Goal: Communication & Community: Ask a question

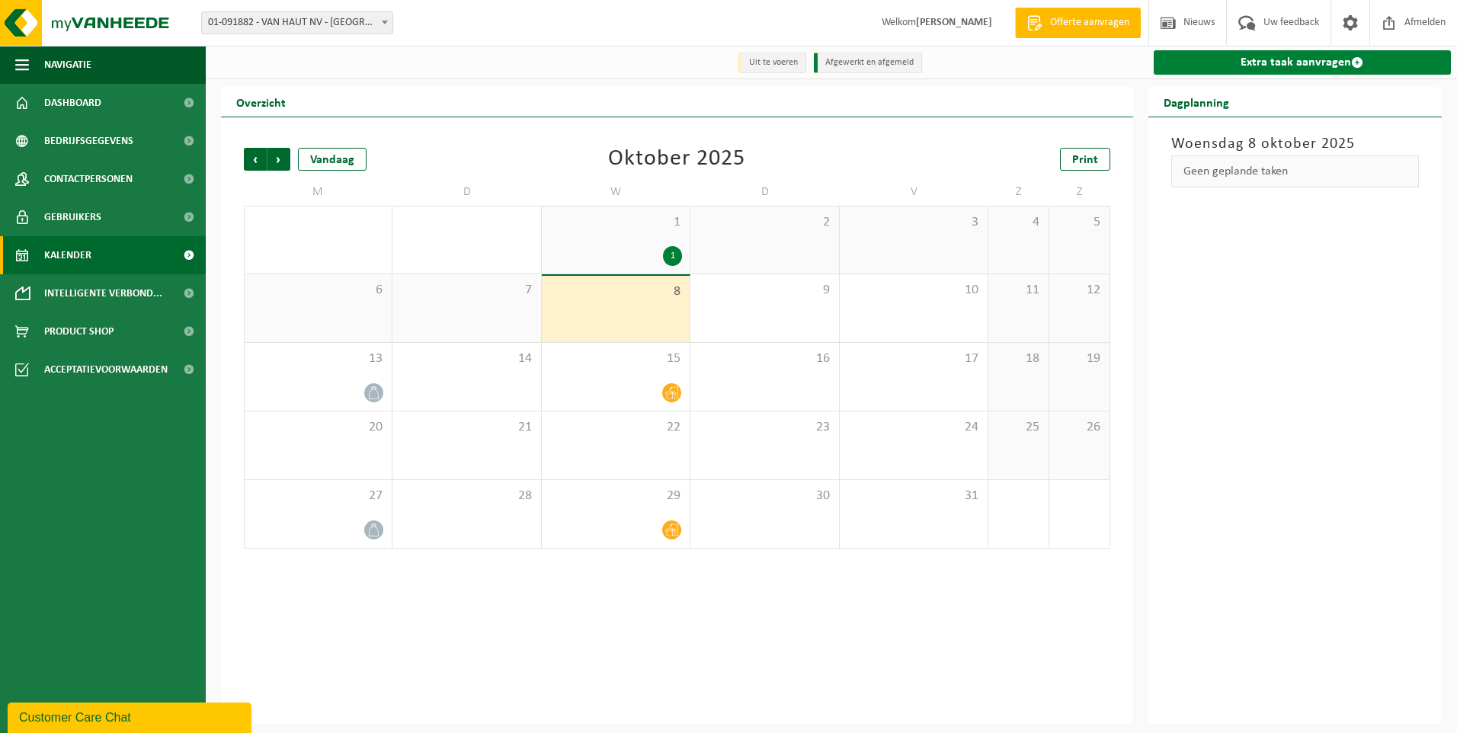
click at [1342, 61] on link "Extra taak aanvragen" at bounding box center [1303, 62] width 298 height 24
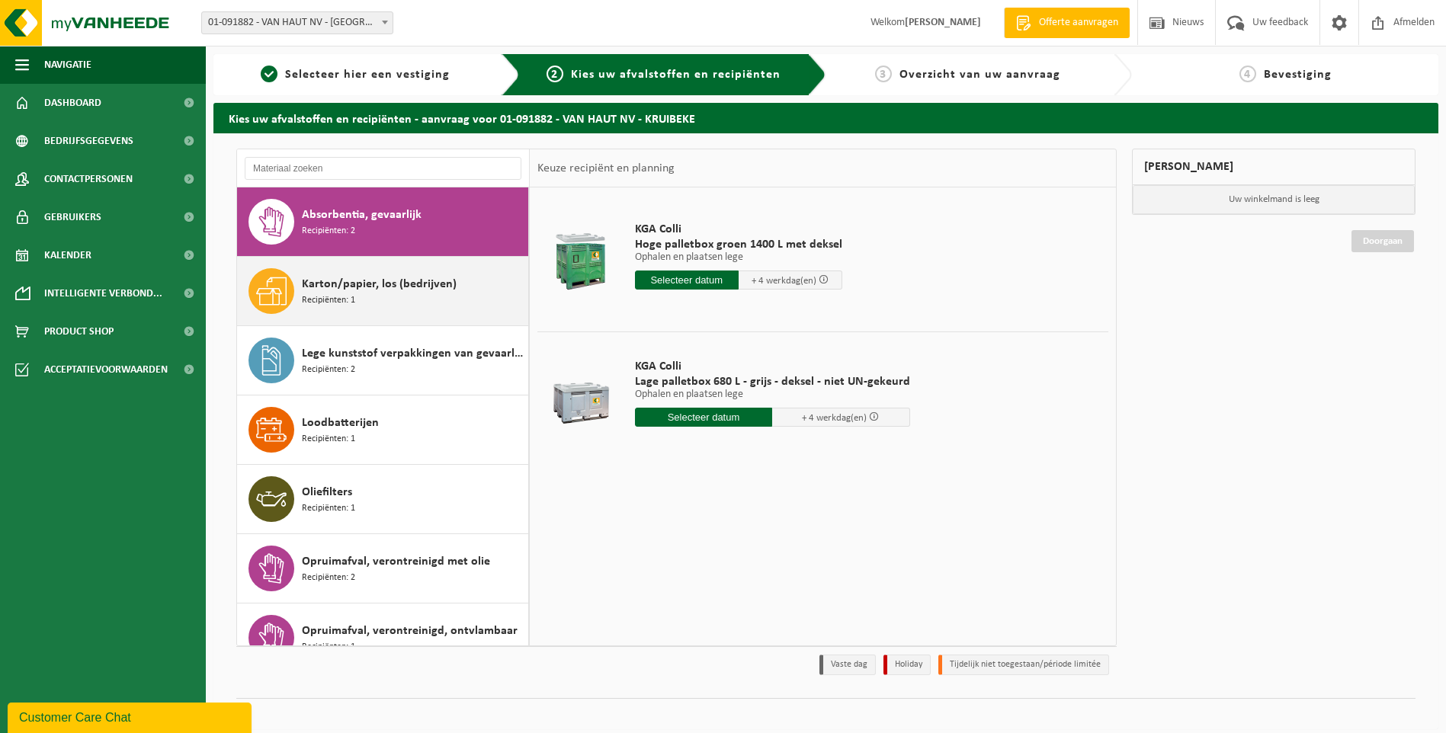
click at [354, 291] on span "Karton/papier, los (bedrijven)" at bounding box center [379, 284] width 155 height 18
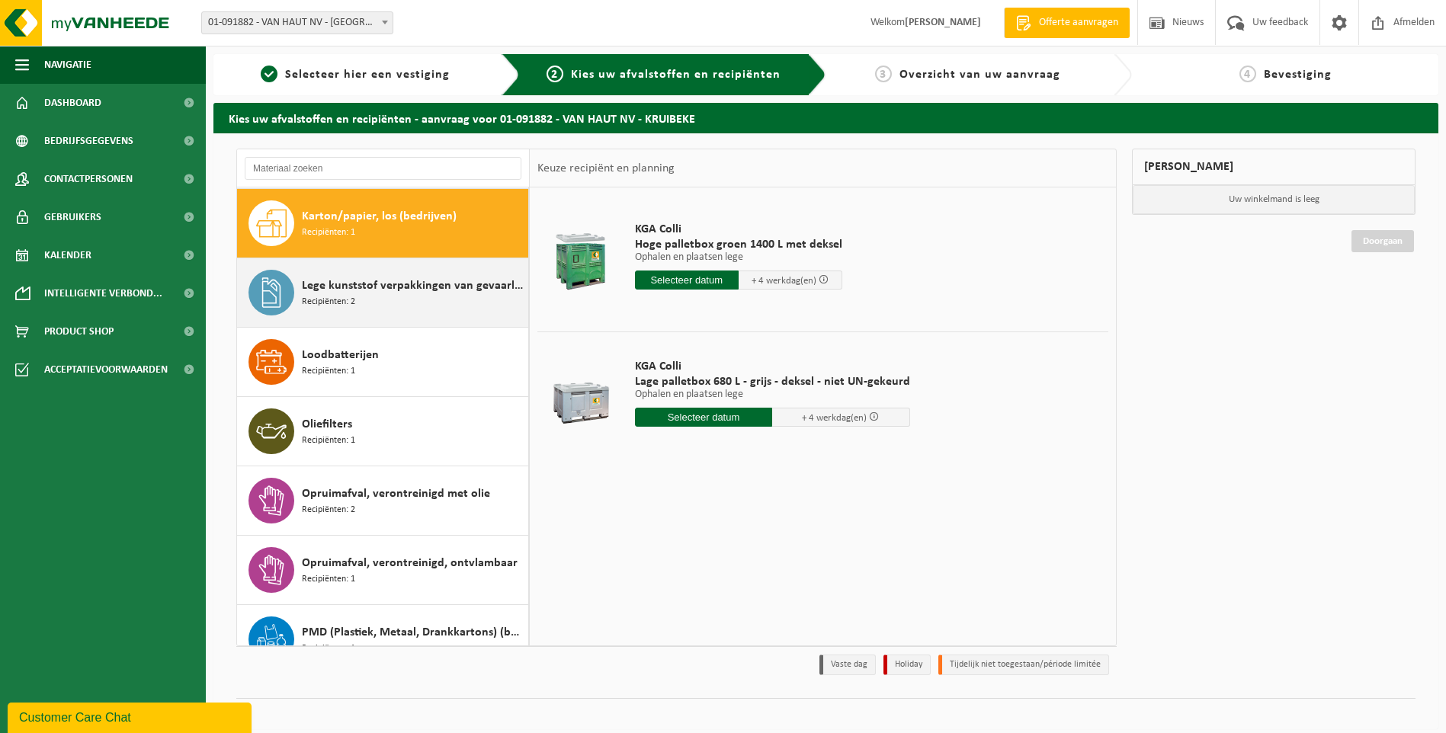
scroll to position [69, 0]
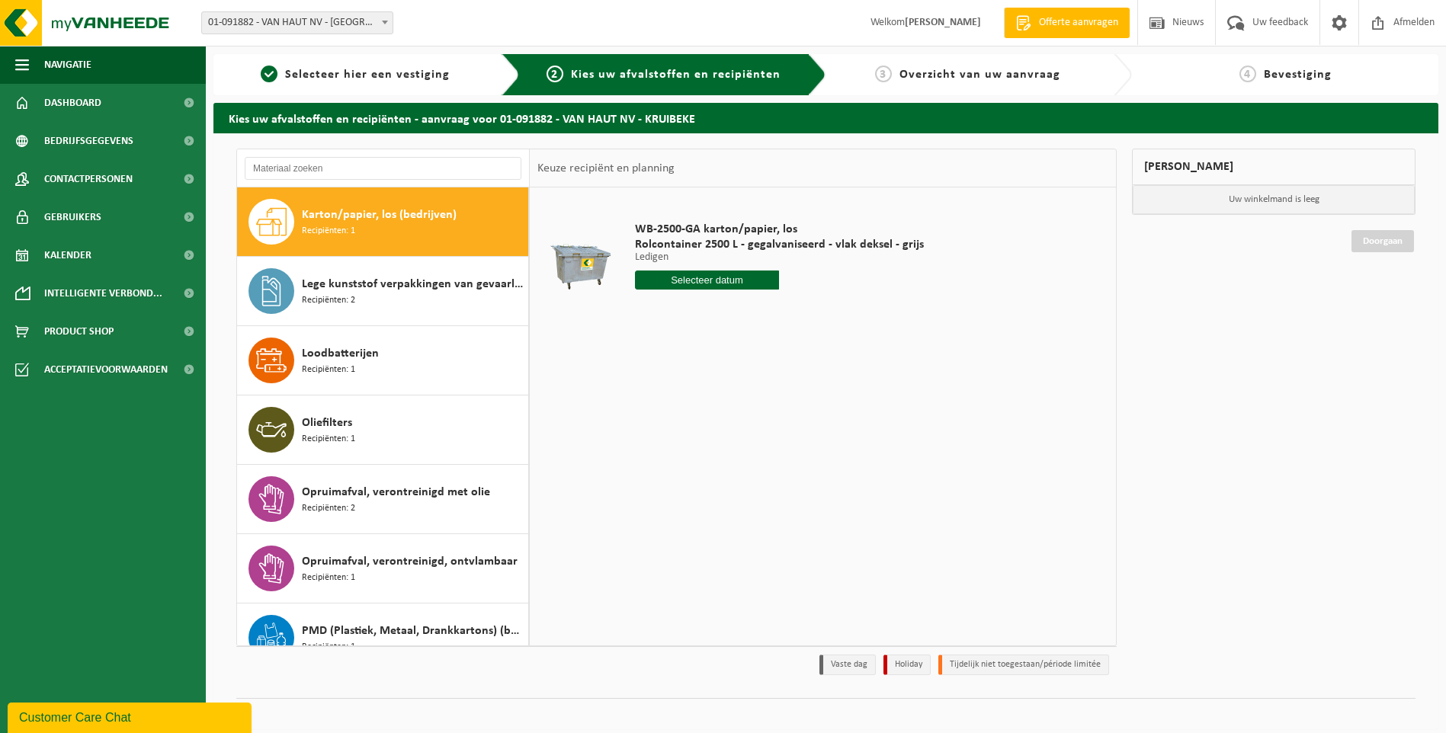
click at [724, 281] on input "text" at bounding box center [707, 280] width 145 height 19
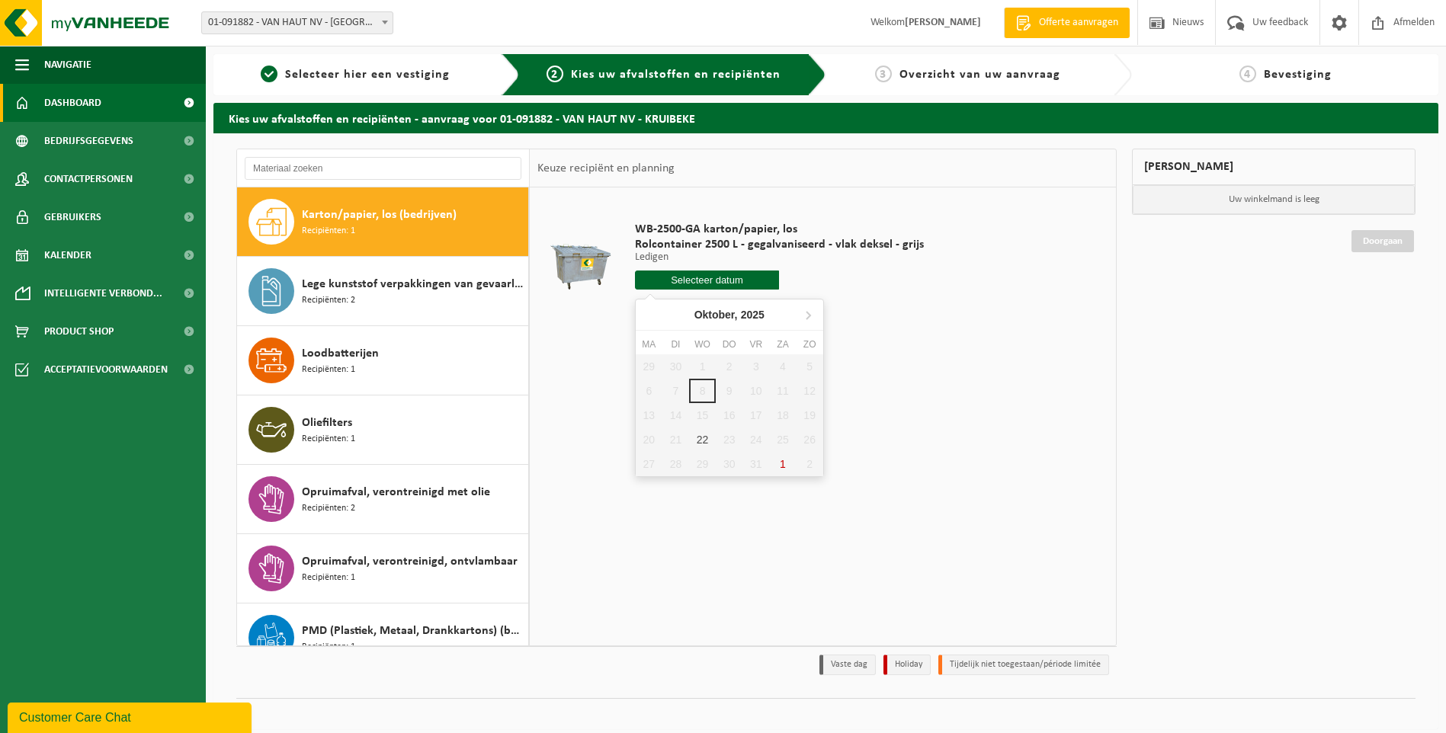
click at [67, 100] on span "Dashboard" at bounding box center [72, 103] width 57 height 38
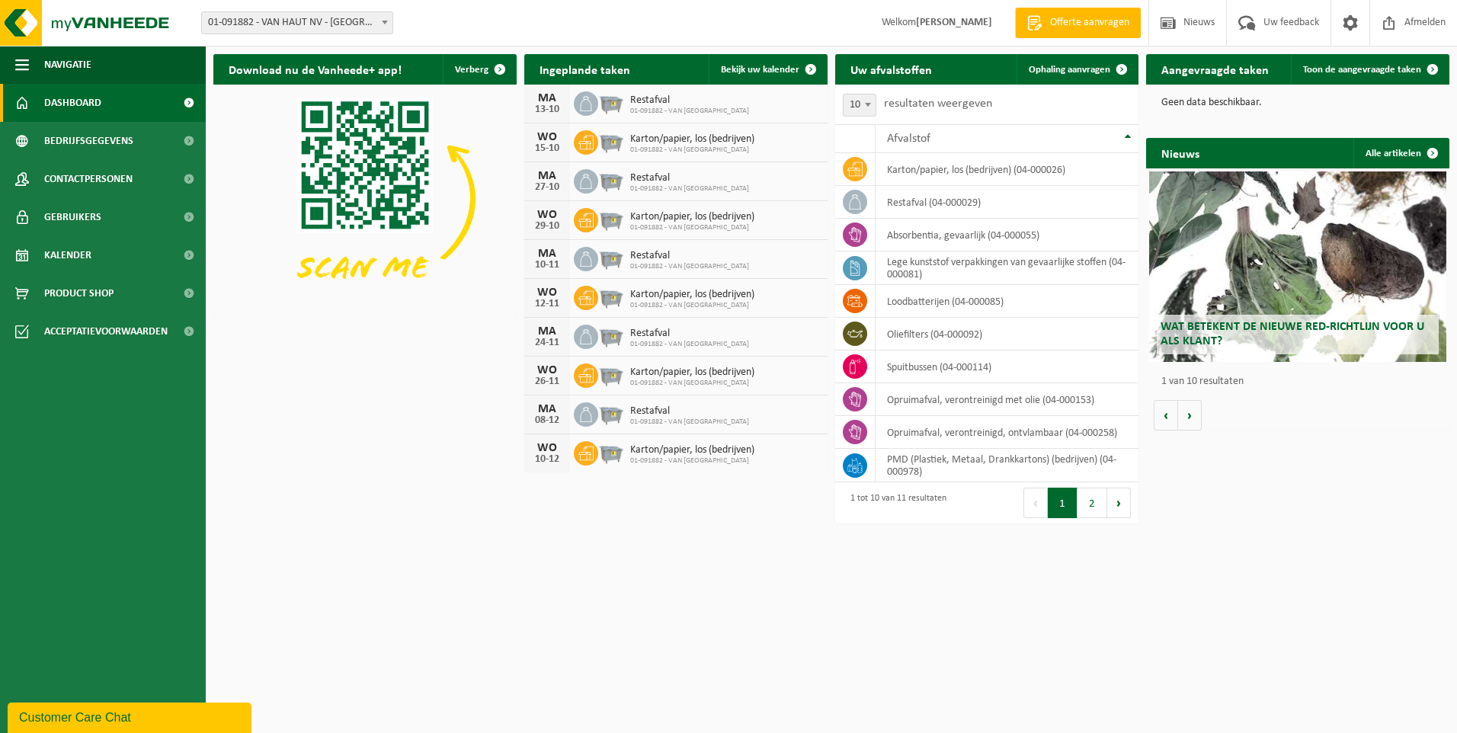
click at [95, 719] on div "Customer Care Chat" at bounding box center [129, 718] width 221 height 18
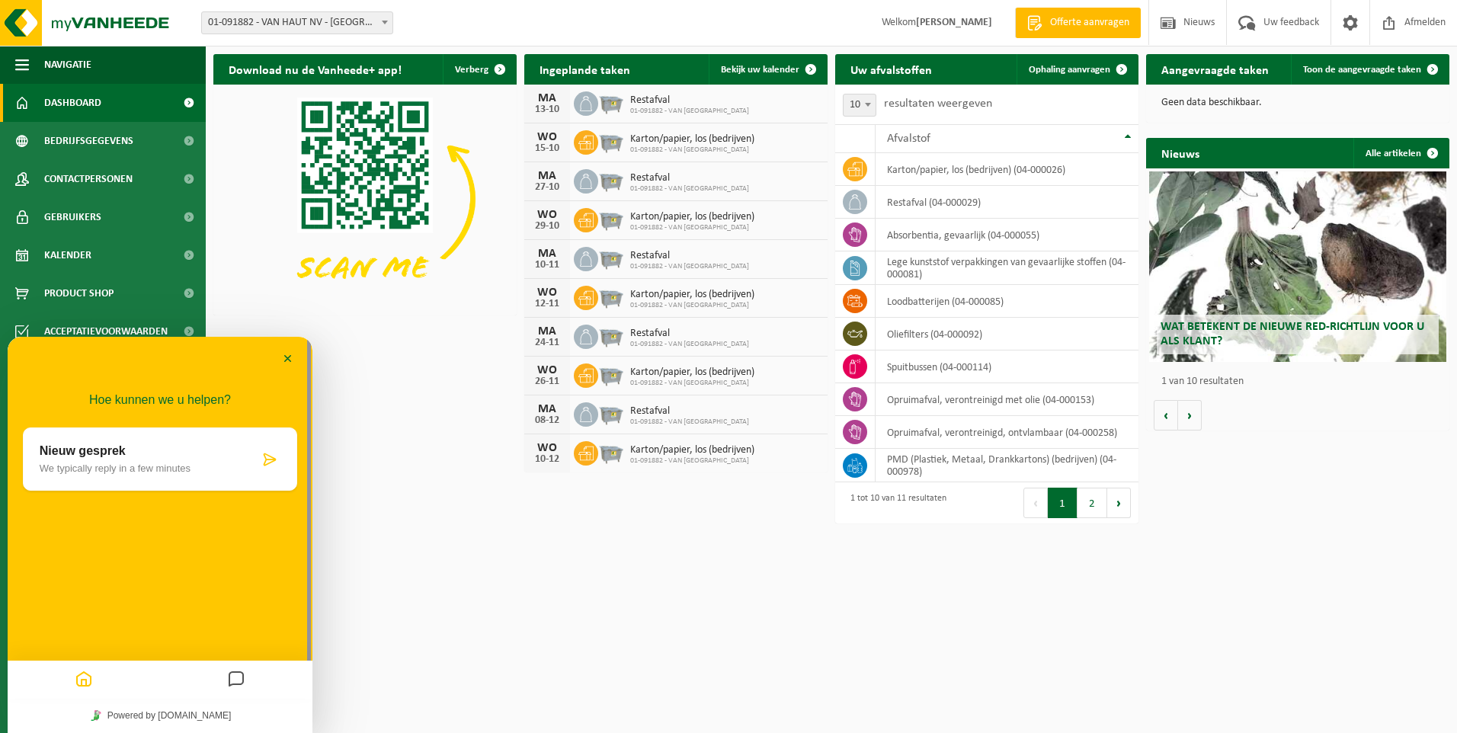
click at [274, 457] on icon at bounding box center [269, 459] width 15 height 15
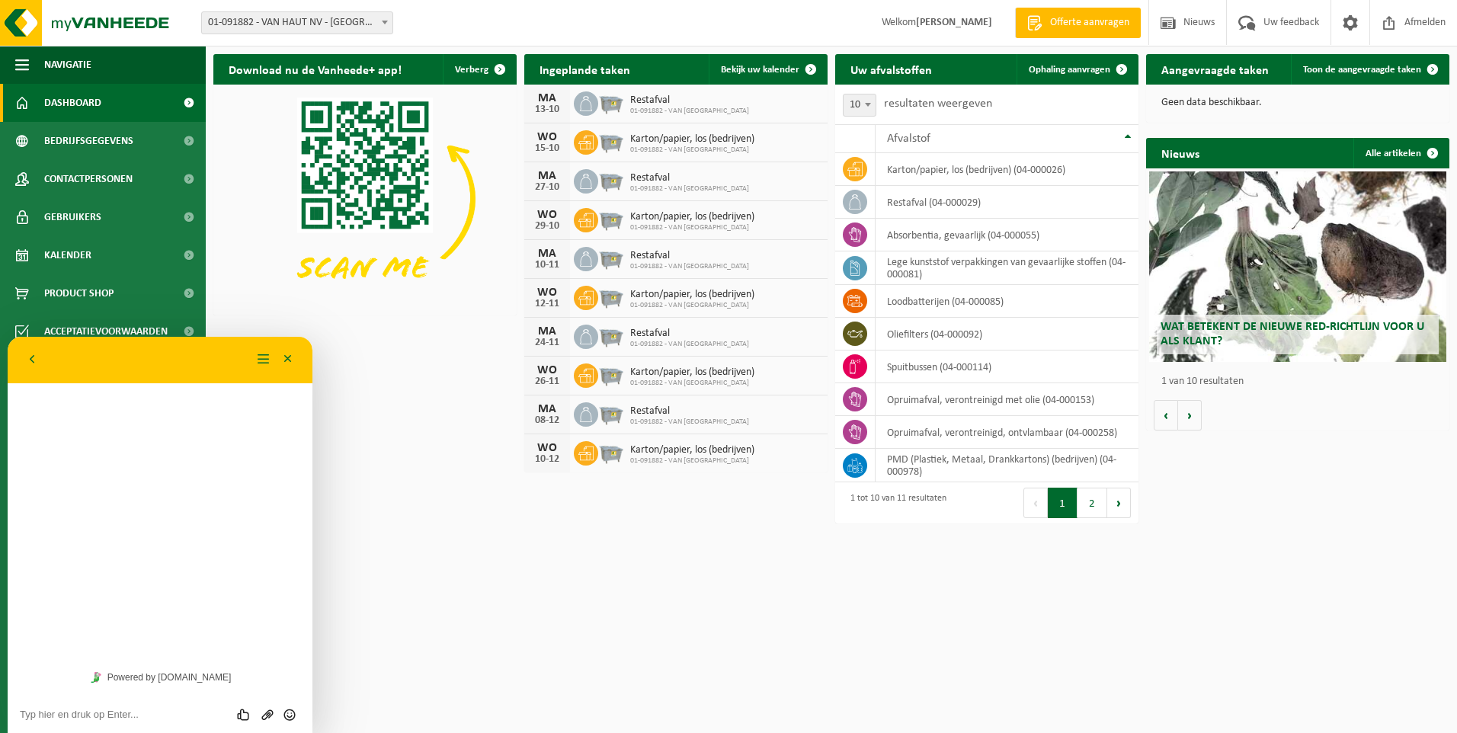
click at [114, 712] on textarea at bounding box center [160, 715] width 280 height 12
type textarea "Goedemorgen, kunnen we onze karton container sneller laten ledigen a.u.b.?"
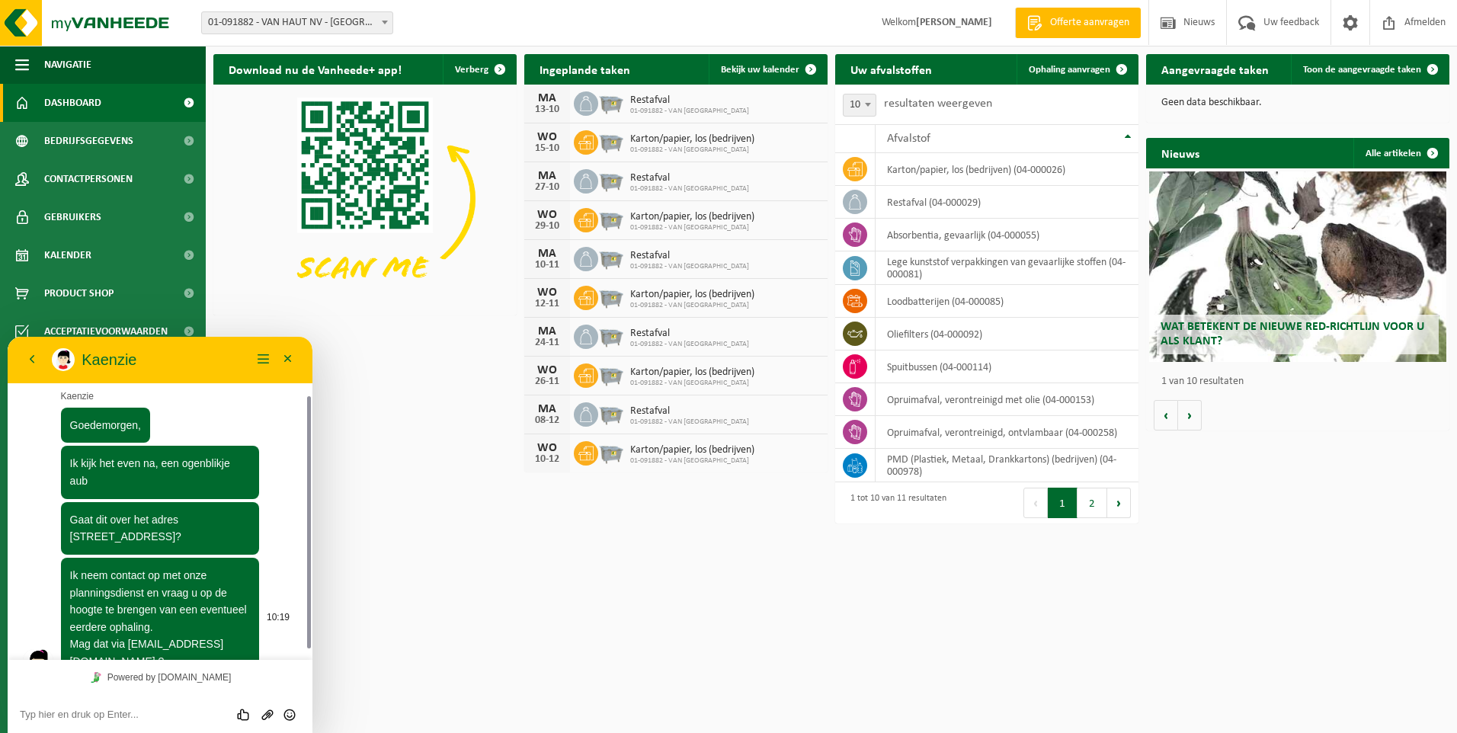
scroll to position [91, 0]
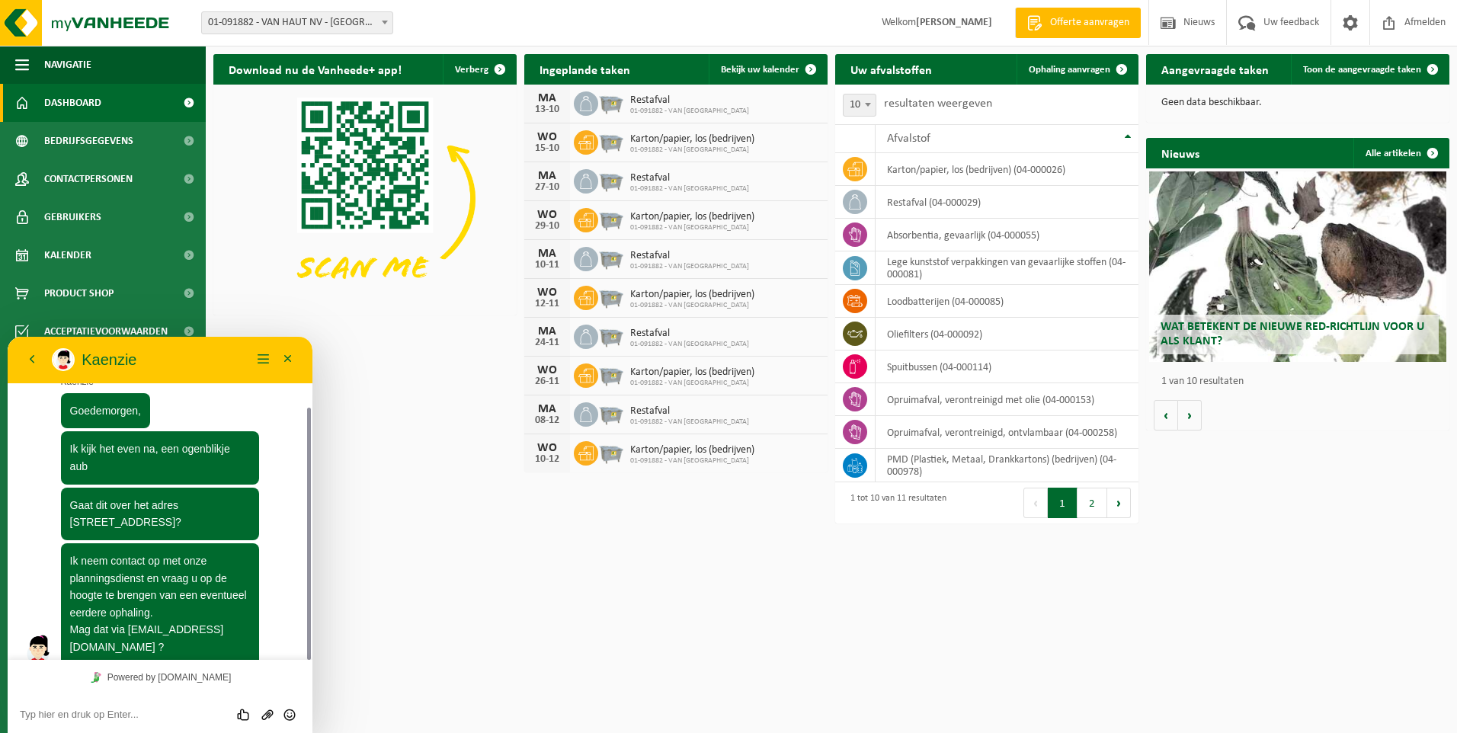
click at [98, 713] on textarea at bounding box center [160, 715] width 280 height 12
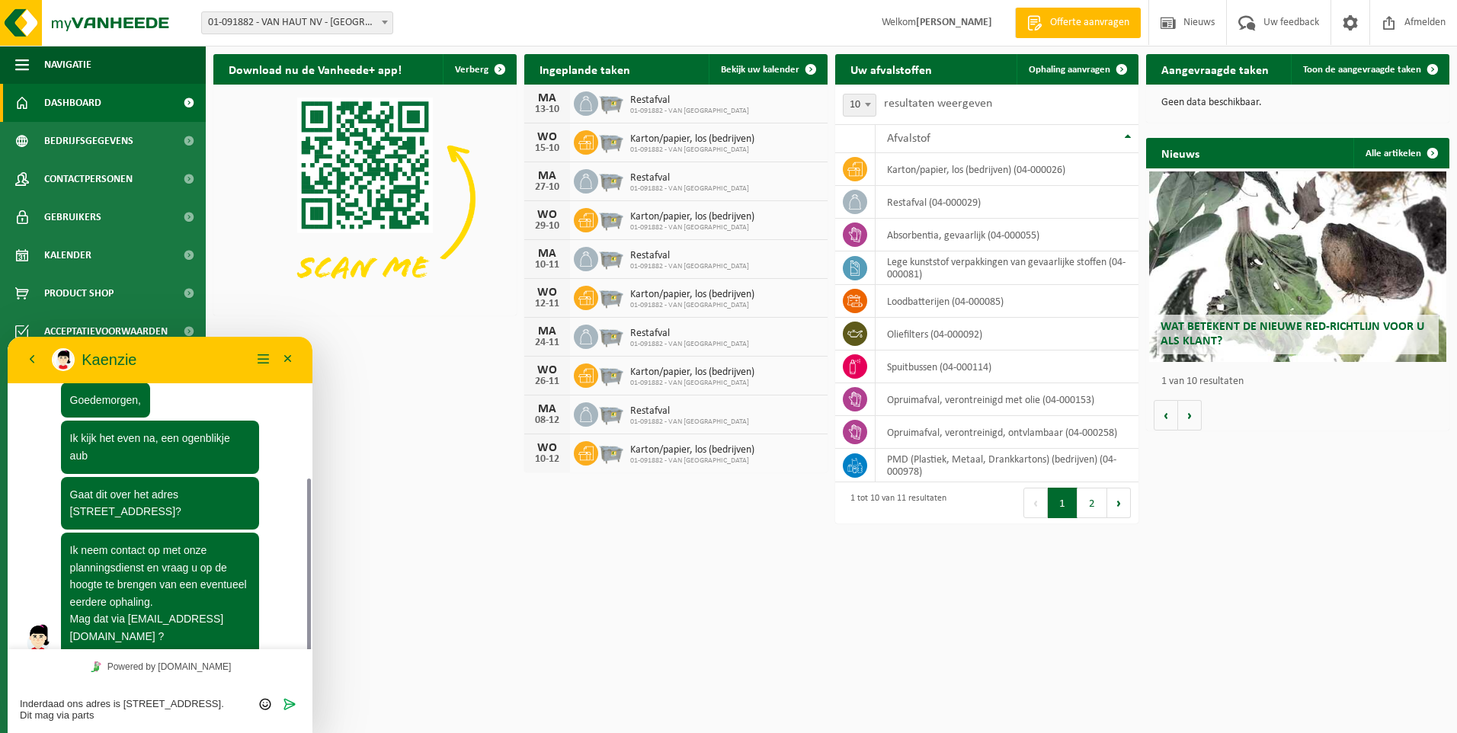
scroll to position [144, 0]
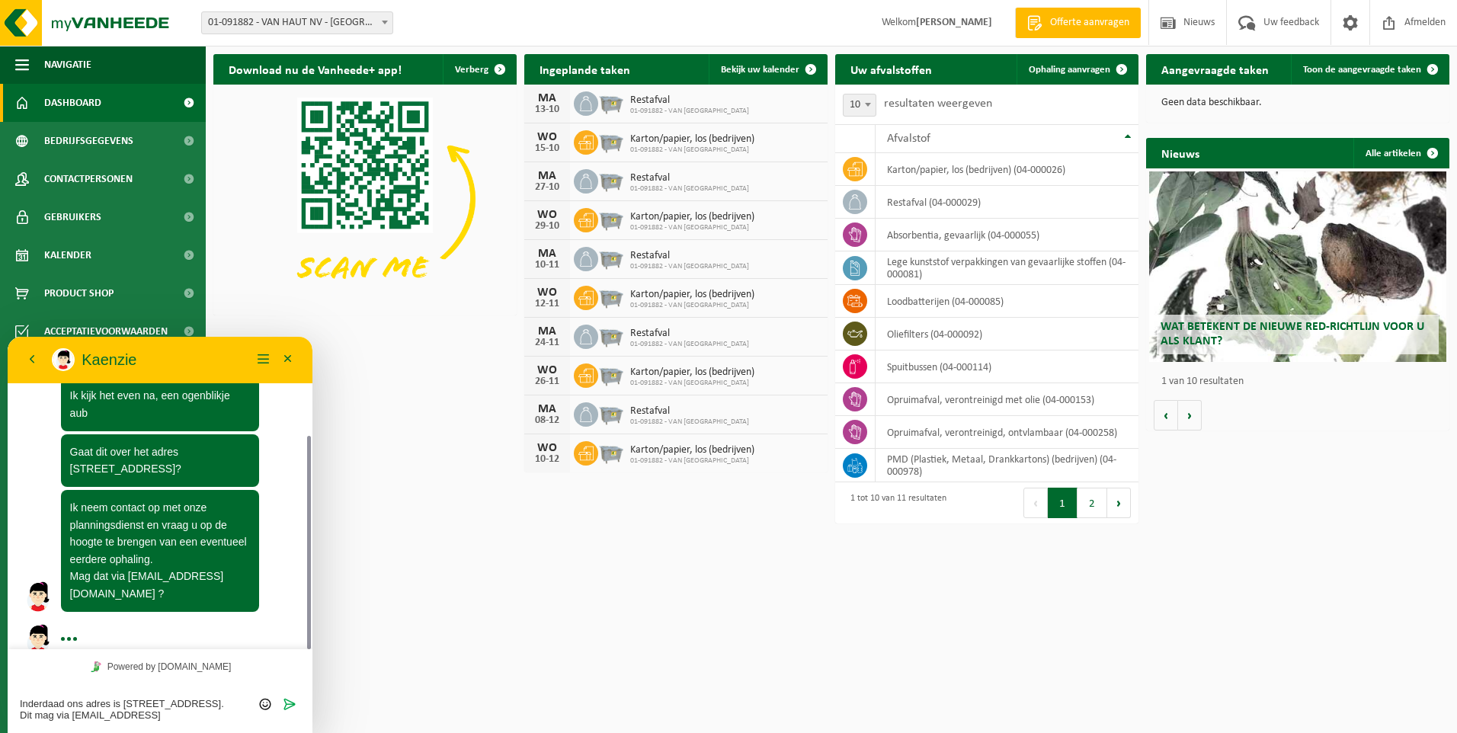
type textarea "Inderdaad ons adres is Hogenakkerhoekstraat 4. Dit mag via parts@vanhaut.be. Da…"
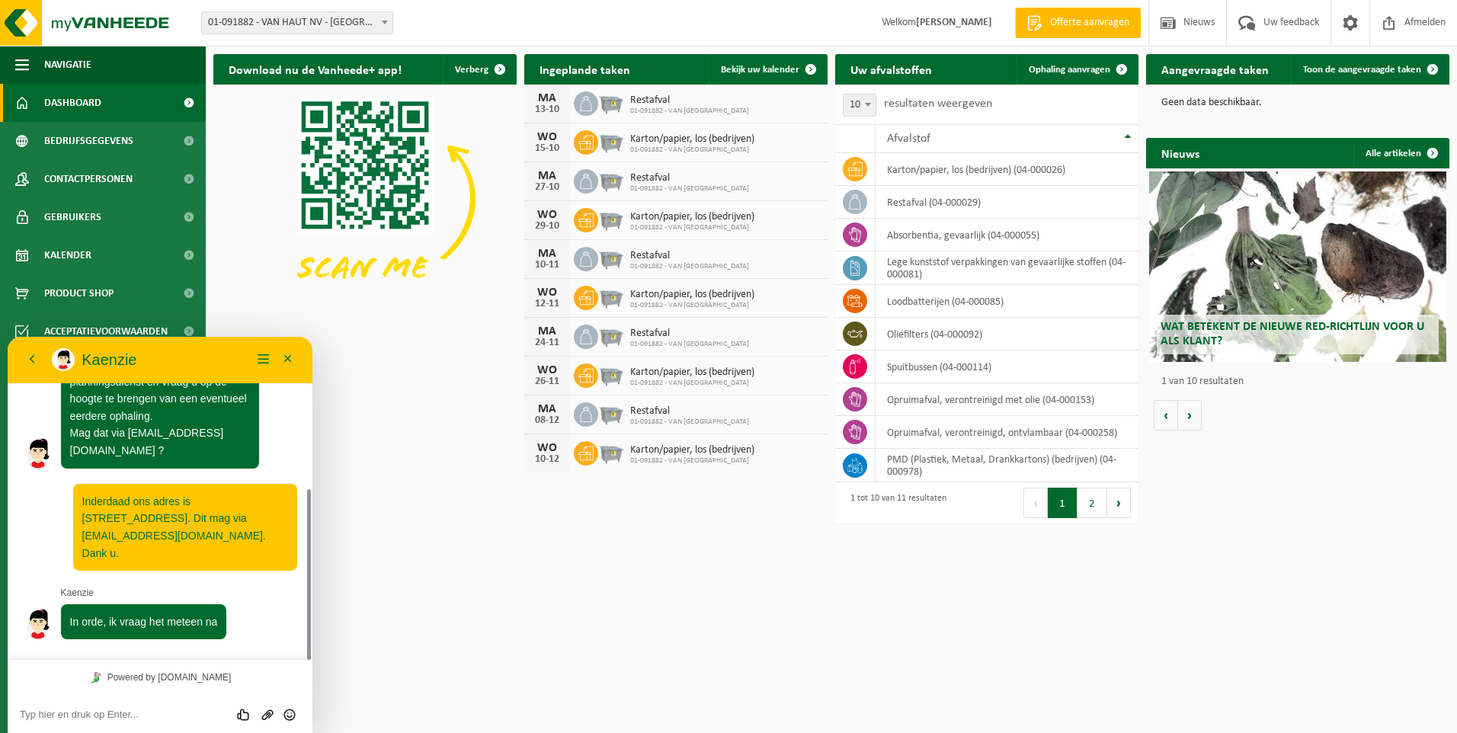
scroll to position [245, 0]
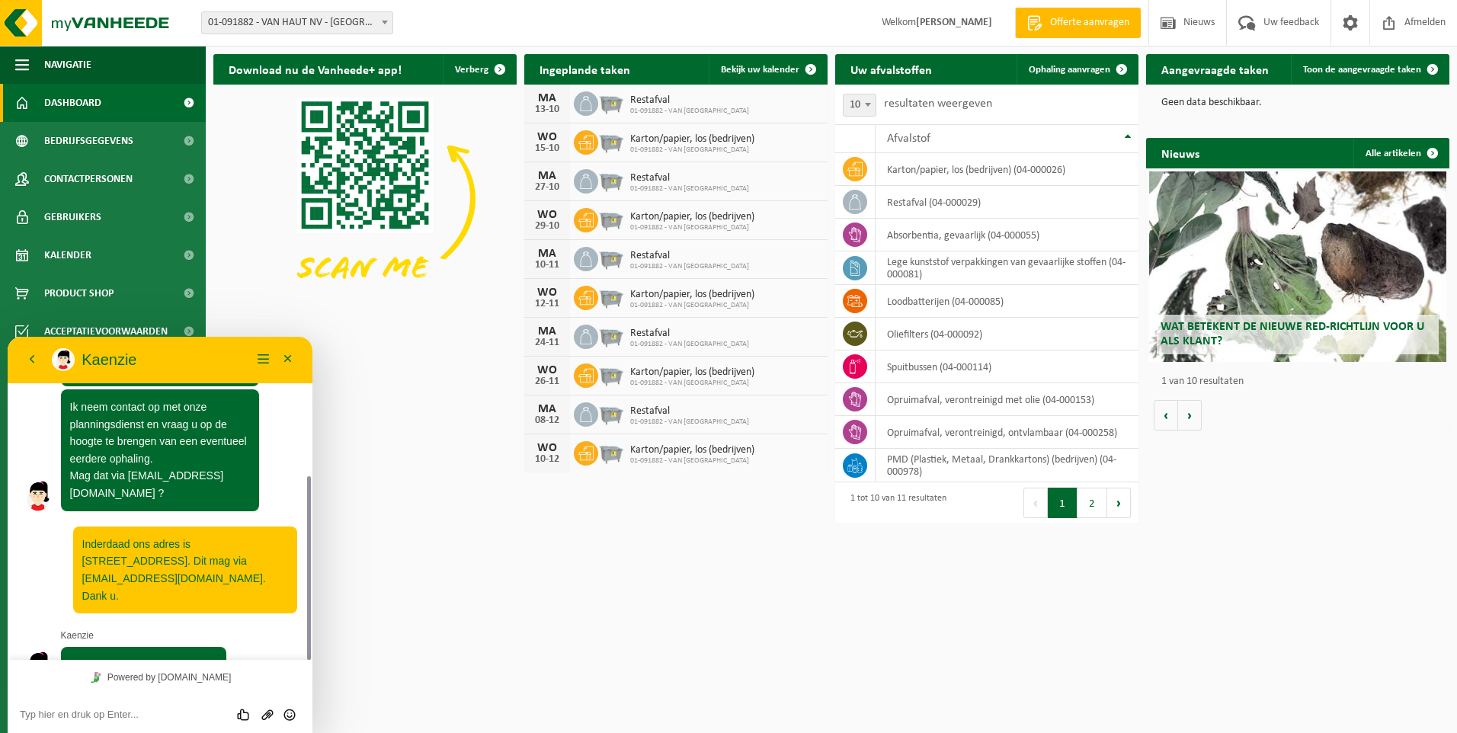
click at [132, 715] on textarea at bounding box center [160, 715] width 280 height 12
type textarea "Super, dank u wel."
